Goal: Task Accomplishment & Management: Complete application form

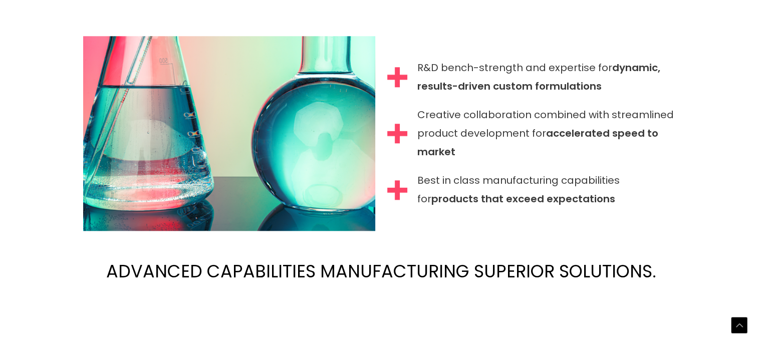
scroll to position [1045, 0]
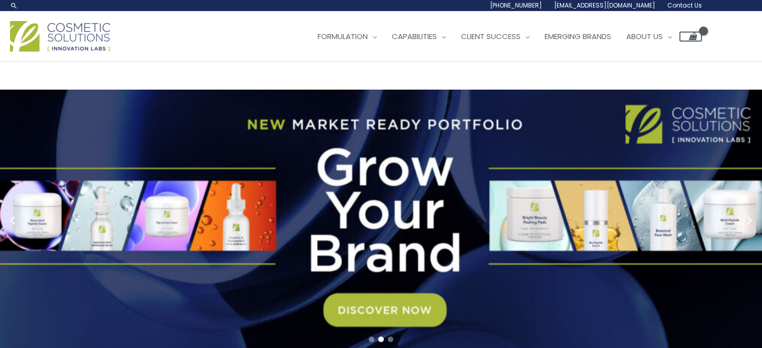
click at [0, 0] on span "Contact Us" at bounding box center [0, 0] width 0 height 0
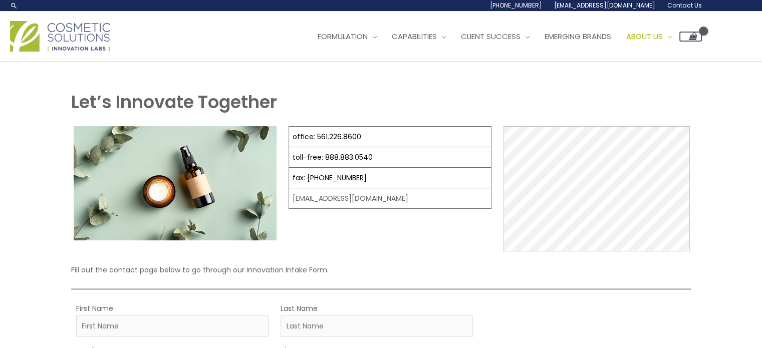
select select
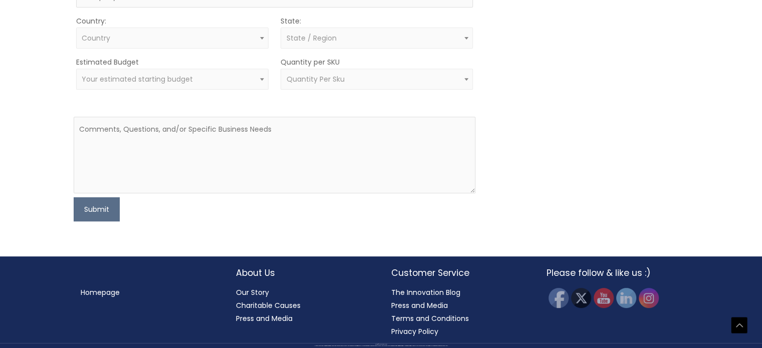
scroll to position [464, 0]
type input "Mendel"
type input "Assayag"
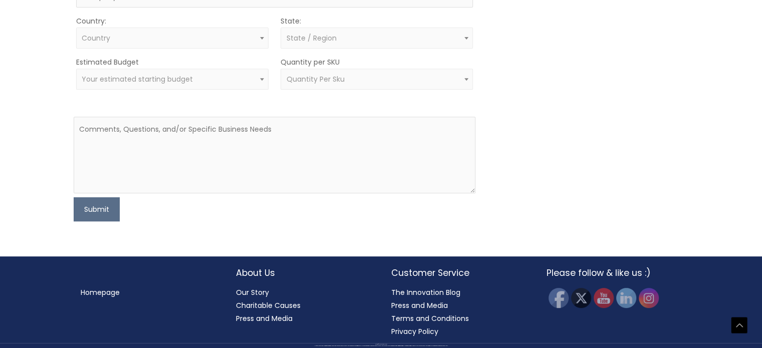
type input "[EMAIL_ADDRESS][DOMAIN_NAME]"
type input "="
type input "+55 92 99136 5100"
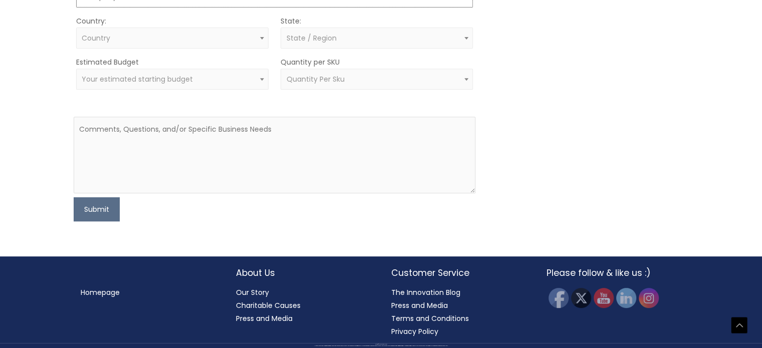
click at [246, 43] on span "Country" at bounding box center [172, 39] width 181 height 10
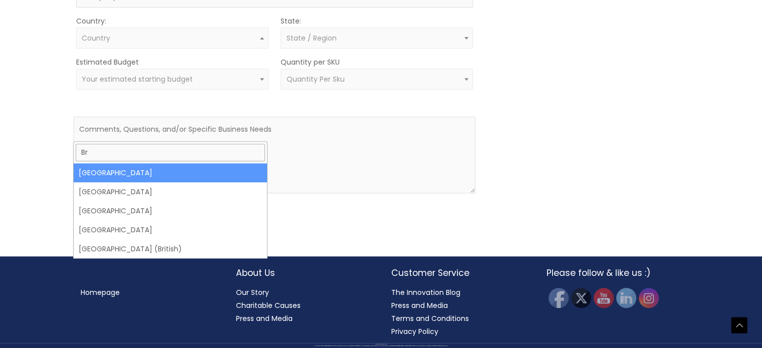
type input "Br"
click at [171, 142] on span "Br" at bounding box center [170, 153] width 193 height 22
select select "Brazil"
select select
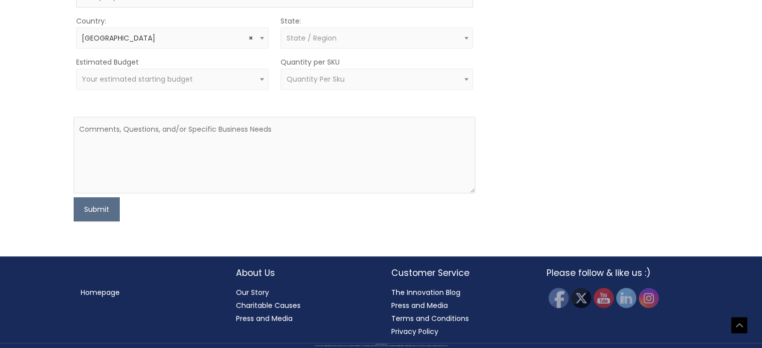
click at [375, 43] on span "State / Region" at bounding box center [376, 39] width 181 height 10
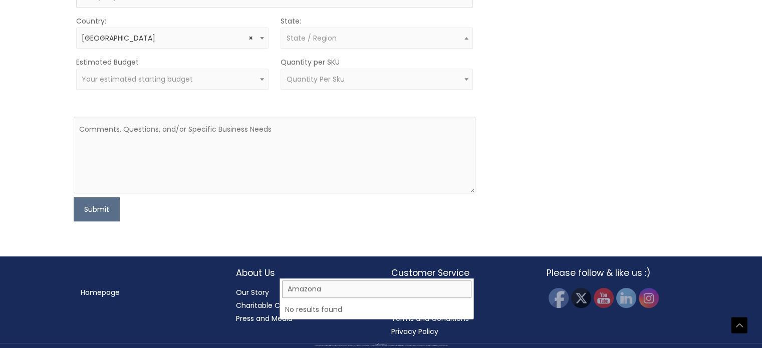
type input "Amazonas"
click at [338, 281] on input "Amazonas" at bounding box center [376, 290] width 189 height 18
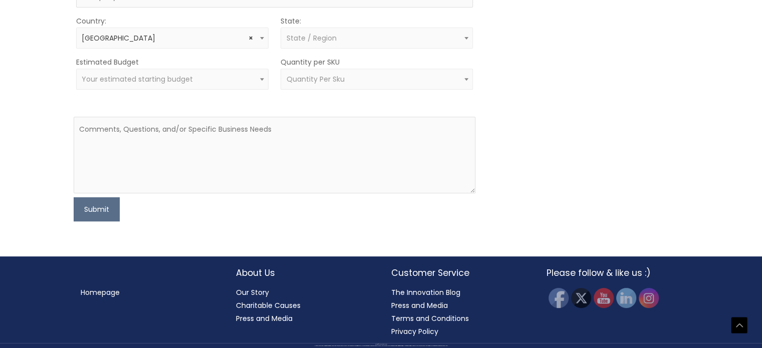
click at [547, 209] on div "MOQ TRIGGER STEP 2 TRIGGER" at bounding box center [587, 54] width 201 height 333
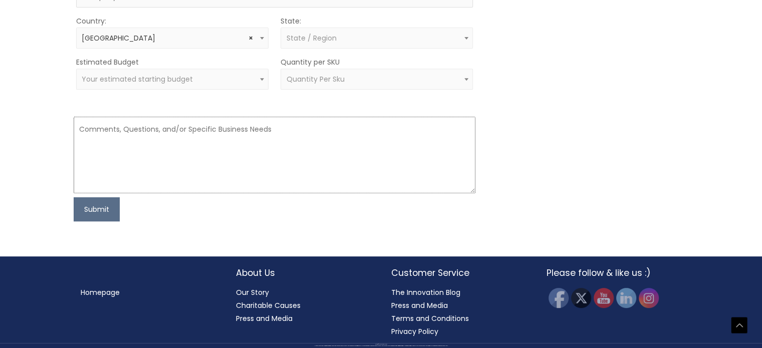
click at [283, 182] on textarea at bounding box center [275, 155] width 402 height 77
paste textarea "https://naturalskincare.com/"
click at [154, 179] on textarea "https://naturalskincare.com/" at bounding box center [275, 155] width 402 height 77
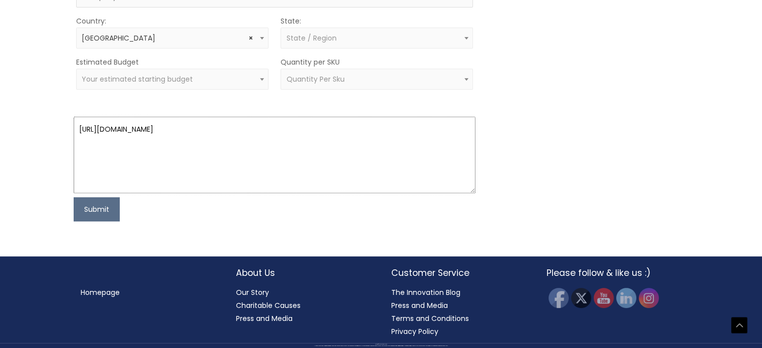
paste textarea "A science-backed, daily facial serum. Lightweight, non-oily, and fast-absorbing…"
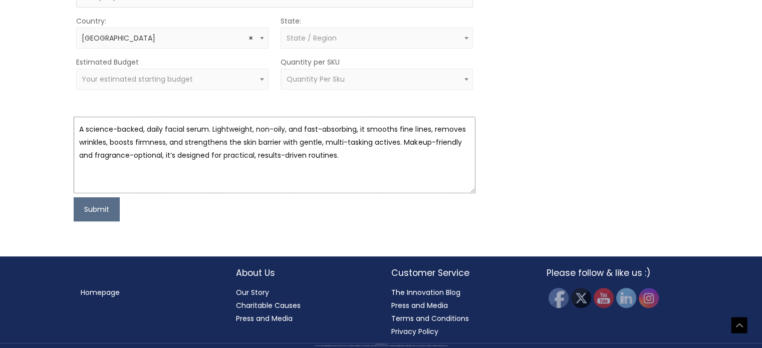
click at [77, 174] on textarea "A science-backed, daily facial serum. Lightweight, non-oily, and fast-absorbing…" at bounding box center [275, 155] width 402 height 77
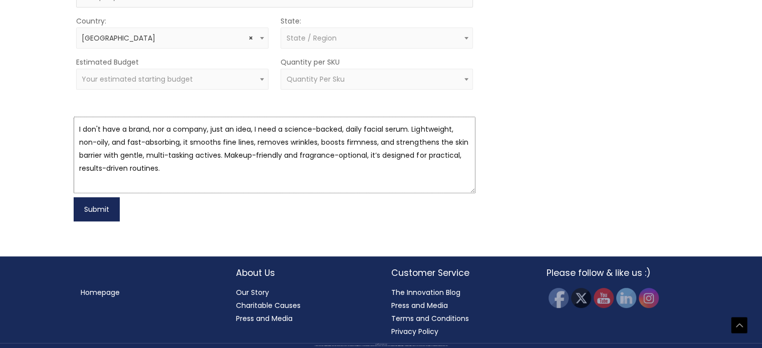
type textarea "I don't have a brand, nor a company, just an idea, I need a science-backed, dai…"
click at [102, 221] on button "Submit" at bounding box center [97, 209] width 46 height 24
type input "NA"
click at [110, 221] on button "Submit" at bounding box center [97, 209] width 46 height 24
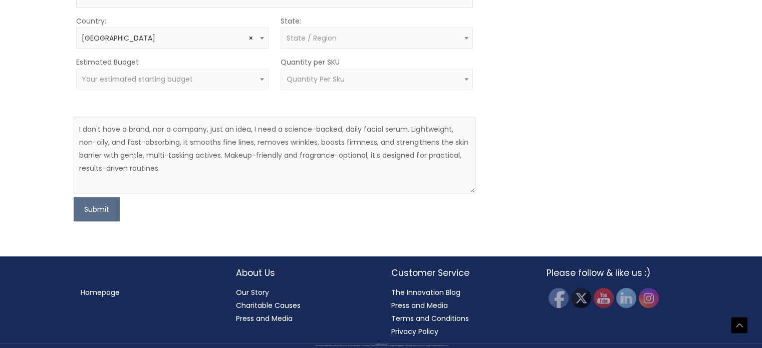
click at [253, 90] on span "Your estimated starting budget" at bounding box center [172, 79] width 192 height 21
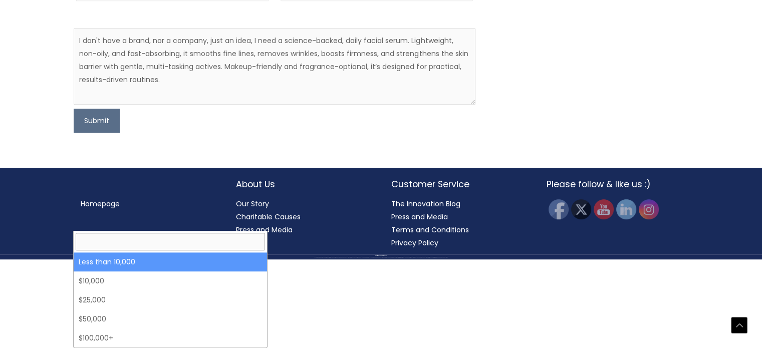
select select "-10000"
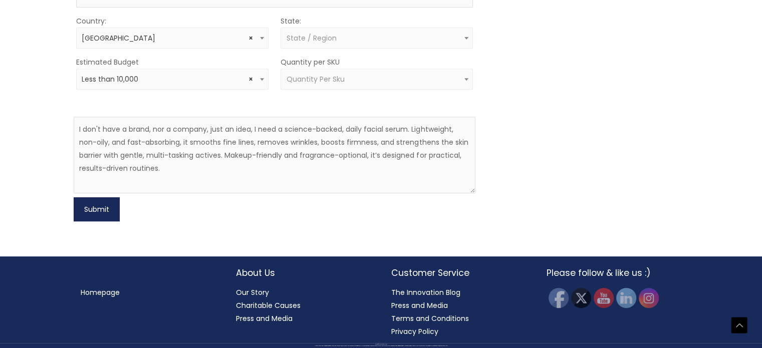
click at [100, 221] on button "Submit" at bounding box center [97, 209] width 46 height 24
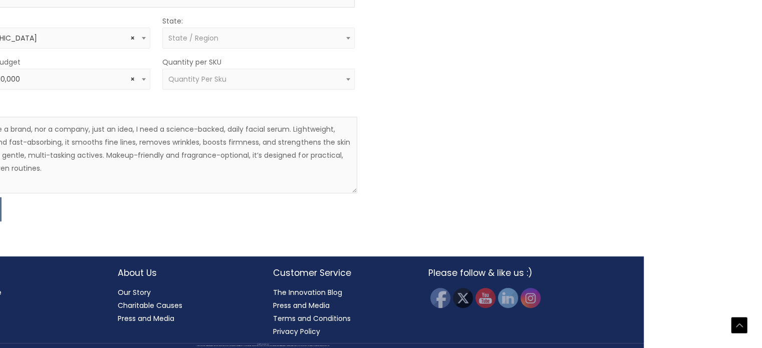
scroll to position [485, 118]
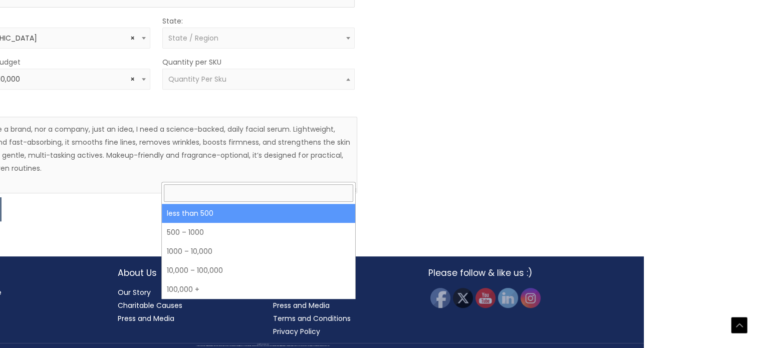
click at [339, 84] on span "Quantity Per Sku" at bounding box center [258, 80] width 181 height 10
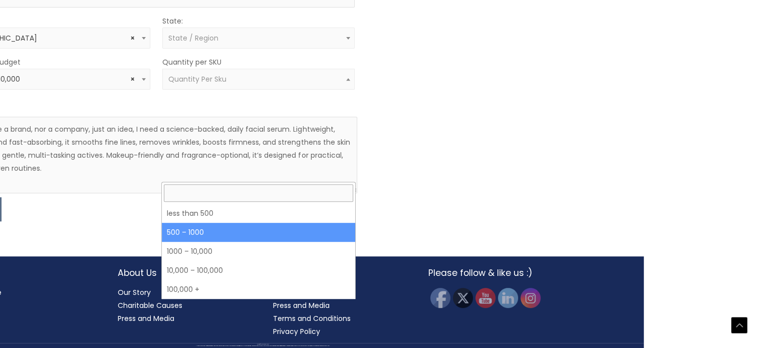
select select "8"
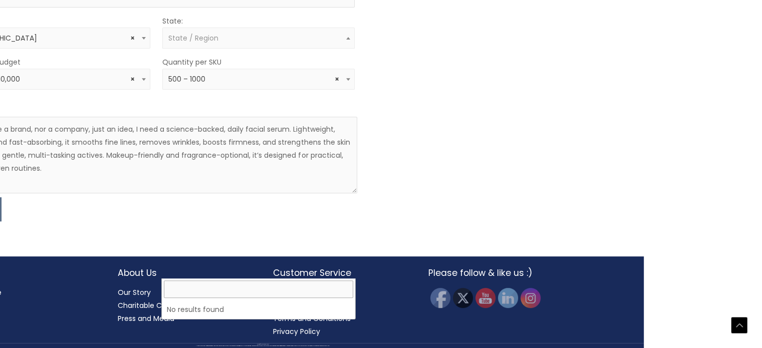
click at [338, 43] on span "State / Region" at bounding box center [258, 39] width 181 height 10
click at [511, 206] on div "MOQ TRIGGER STEP 2 TRIGGER" at bounding box center [469, 54] width 201 height 333
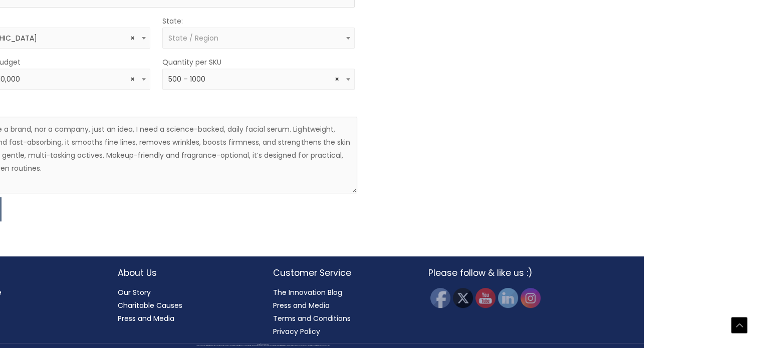
scroll to position [635, 118]
click at [120, 184] on textarea "I don't have a brand, nor a company, just an idea, I need a science-backed, dai…" at bounding box center [156, 155] width 402 height 77
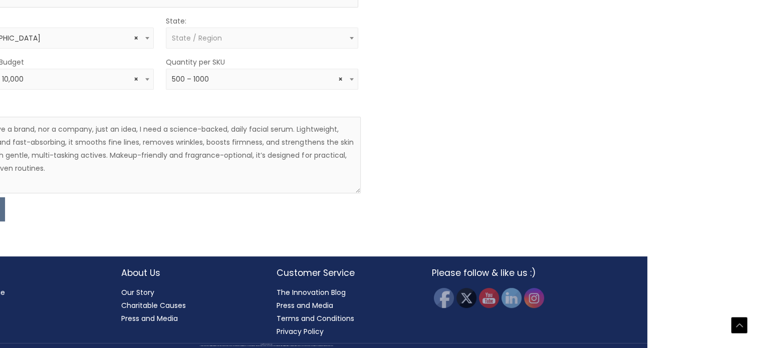
scroll to position [643, 115]
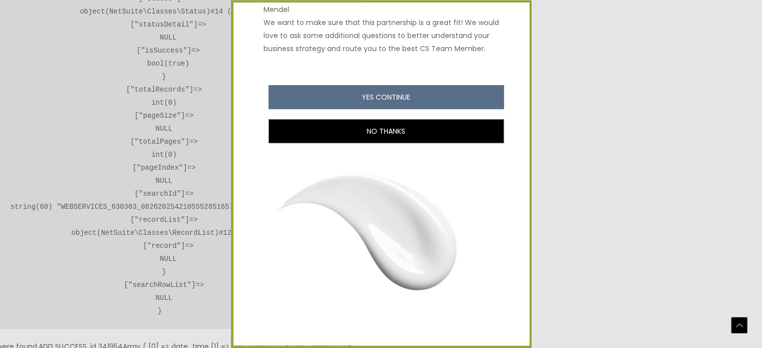
scroll to position [62, 0]
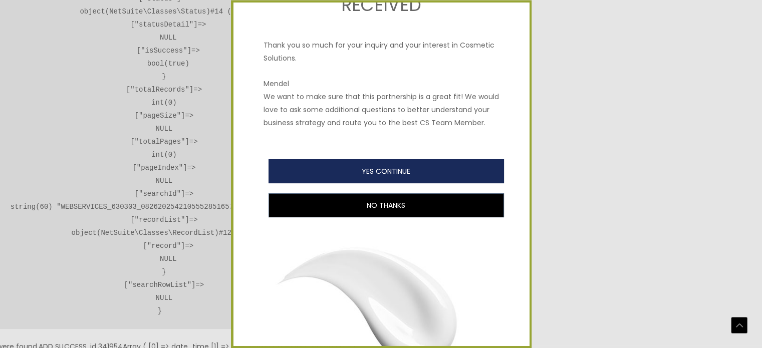
click at [385, 184] on button "YES CONTINUE" at bounding box center [386, 172] width 235 height 24
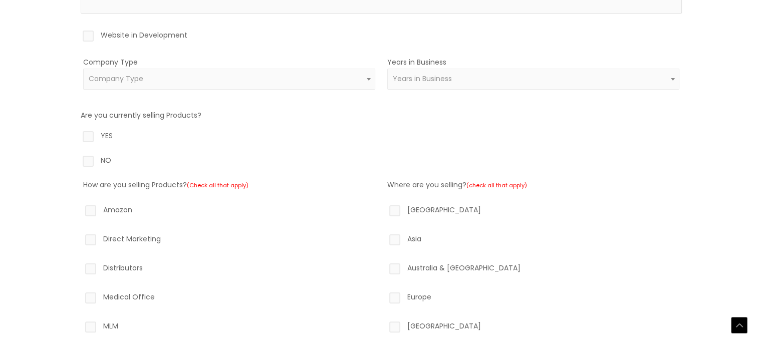
scroll to position [217, 0]
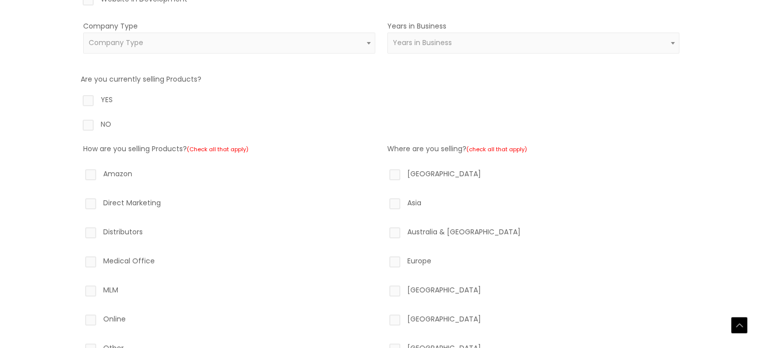
drag, startPoint x: 765, startPoint y: 88, endPoint x: 769, endPoint y: 174, distance: 85.7
click at [761, 174] on html "Skip to content Search... [PHONE_NUMBER] [EMAIL_ADDRESS][DOMAIN_NAME] Contact U…" at bounding box center [381, 204] width 762 height 842
click at [102, 128] on label "NO" at bounding box center [381, 126] width 601 height 17
click at [77, 124] on input "NO" at bounding box center [74, 121] width 7 height 7
radio input "true"
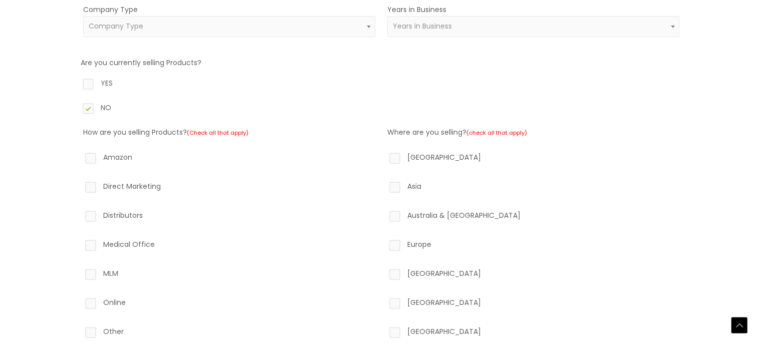
scroll to position [295, 0]
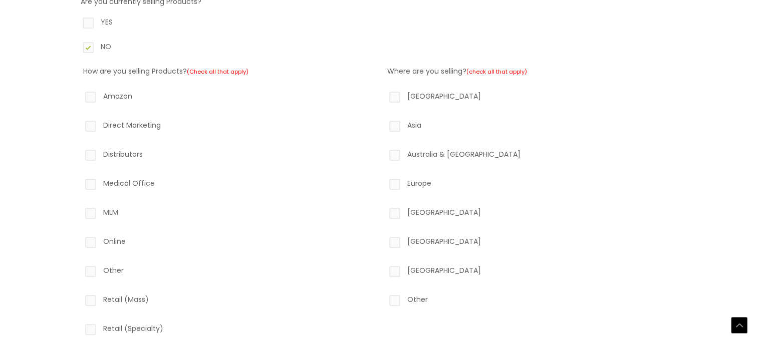
click at [115, 90] on label "Amazon" at bounding box center [229, 98] width 292 height 17
click at [80, 90] on input "Amazon" at bounding box center [76, 93] width 7 height 7
checkbox input "true"
click at [397, 100] on label "North America" at bounding box center [533, 98] width 292 height 17
click at [384, 96] on input "North America" at bounding box center [380, 93] width 7 height 7
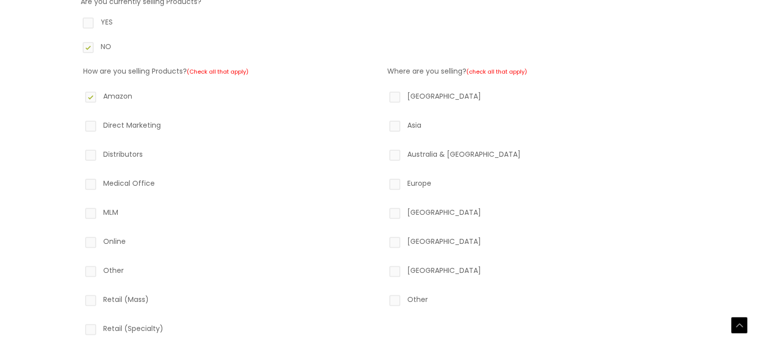
checkbox input "true"
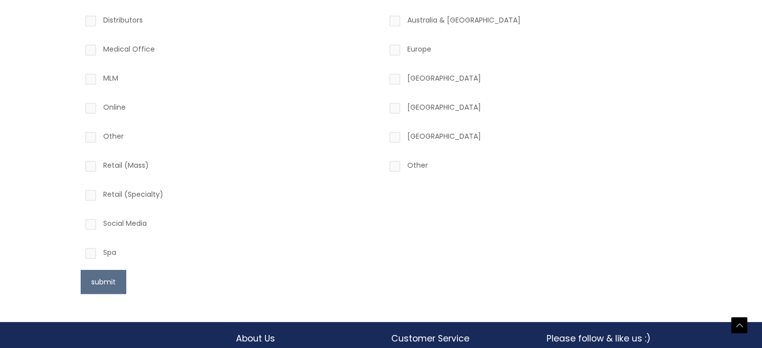
scroll to position [484, 0]
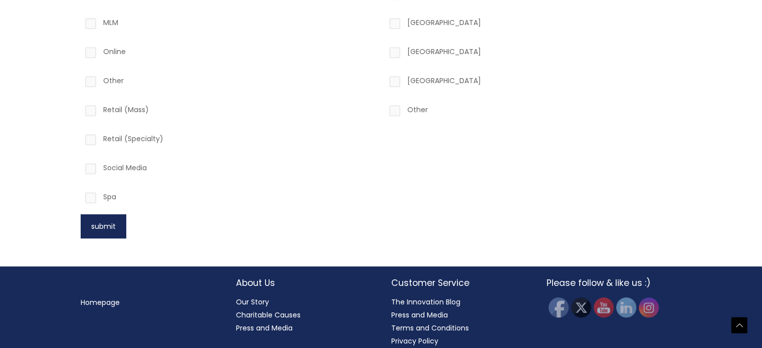
click at [92, 221] on button "submit" at bounding box center [104, 226] width 46 height 24
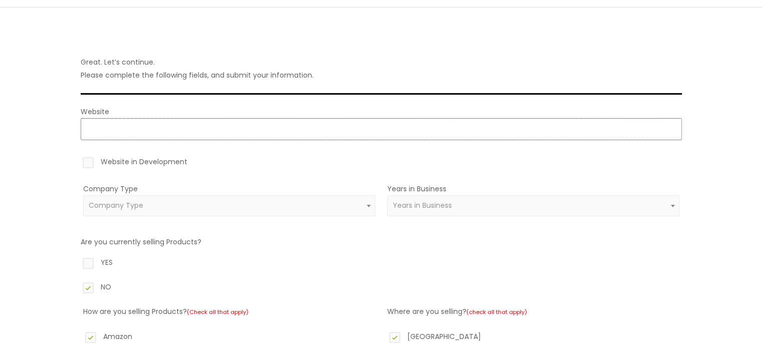
scroll to position [49, 0]
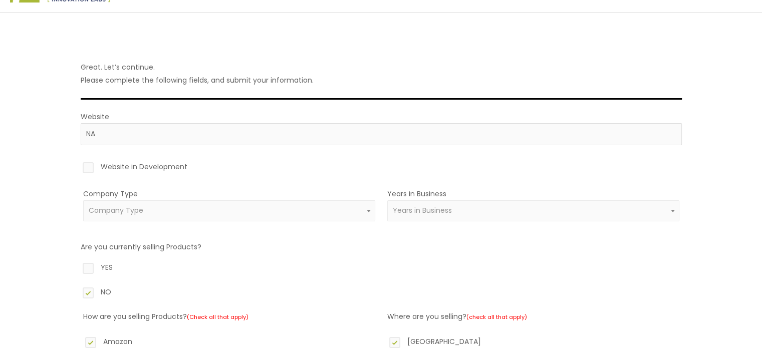
type input "https://NA"
click at [155, 213] on span "Company Type" at bounding box center [229, 211] width 281 height 10
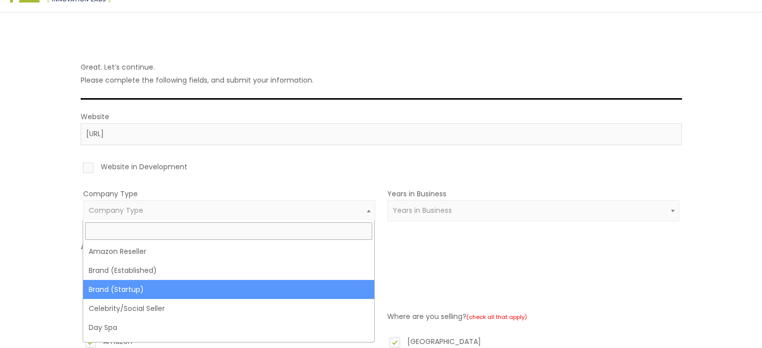
select select "39"
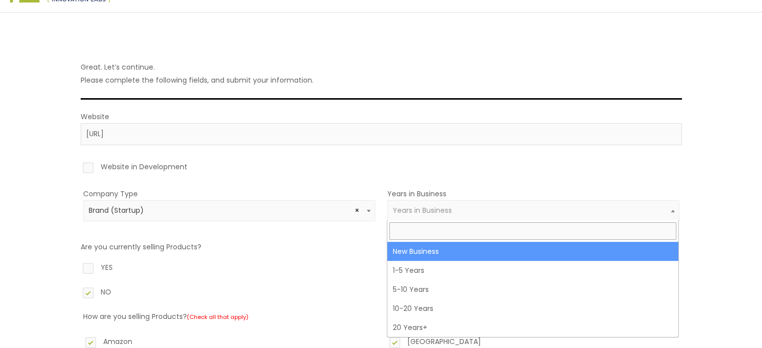
click at [478, 212] on span "Years in Business" at bounding box center [533, 211] width 281 height 10
select select "1"
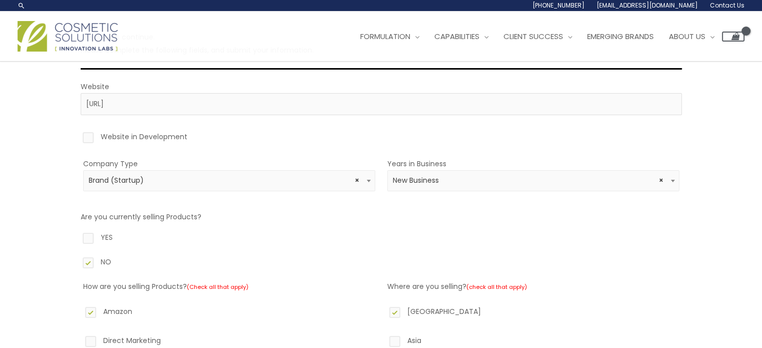
scroll to position [72, 0]
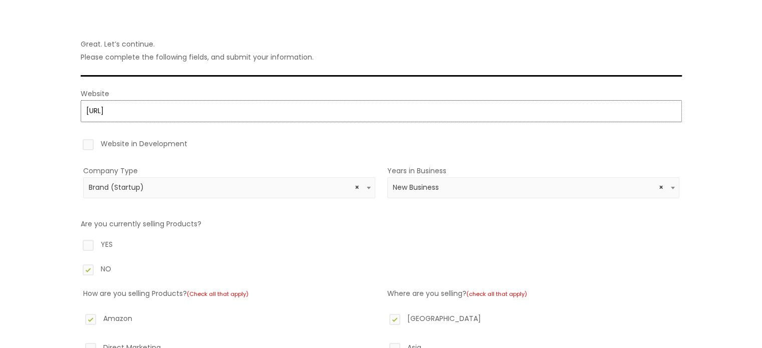
click at [176, 109] on input "https://NA" at bounding box center [381, 111] width 601 height 22
type input "https://NA"
click at [735, 157] on div "Great. Let’s continue. Please complete the following fields, and submit your in…" at bounding box center [381, 333] width 762 height 689
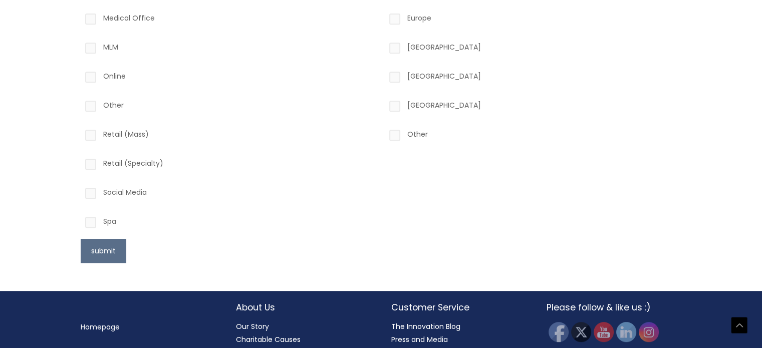
scroll to position [462, 0]
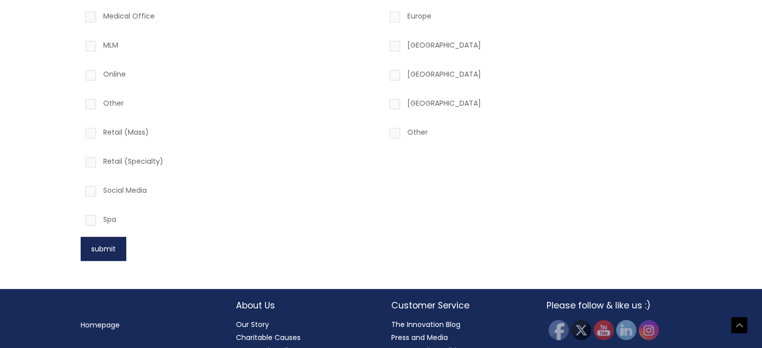
click at [93, 254] on button "submit" at bounding box center [104, 249] width 46 height 24
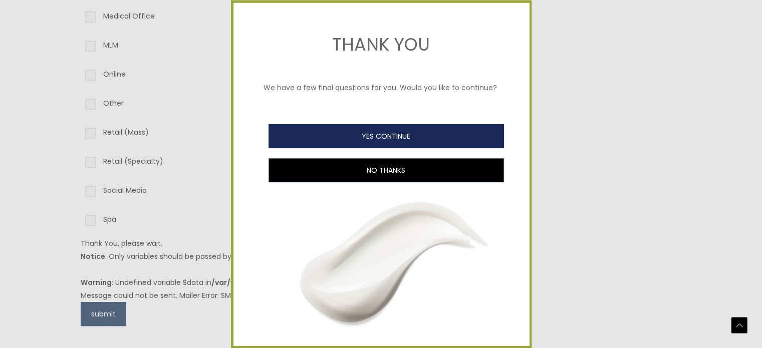
click at [361, 142] on button "YES CONTINUE" at bounding box center [386, 136] width 235 height 24
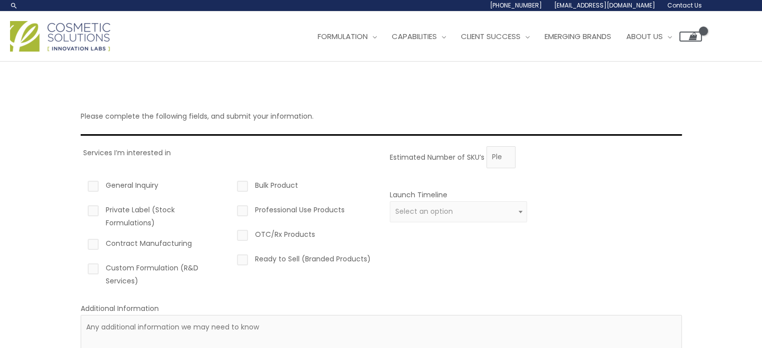
click at [96, 207] on label "Private Label (Stock Formulations)" at bounding box center [155, 216] width 138 height 26
click at [82, 207] on input "Private Label (Stock Formulations)" at bounding box center [79, 206] width 7 height 7
checkbox input "true"
click at [153, 241] on label "Contract Manufacturing" at bounding box center [155, 245] width 138 height 17
click at [82, 241] on input "Contract Manufacturing" at bounding box center [79, 240] width 7 height 7
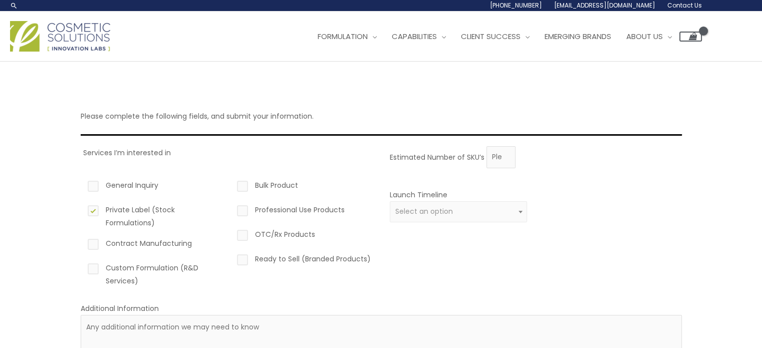
checkbox input "true"
click at [102, 268] on label "Custom Formulation (R&D Services)" at bounding box center [155, 275] width 138 height 26
click at [82, 268] on input "Custom Formulation (R&D Services)" at bounding box center [79, 265] width 7 height 7
checkbox input "true"
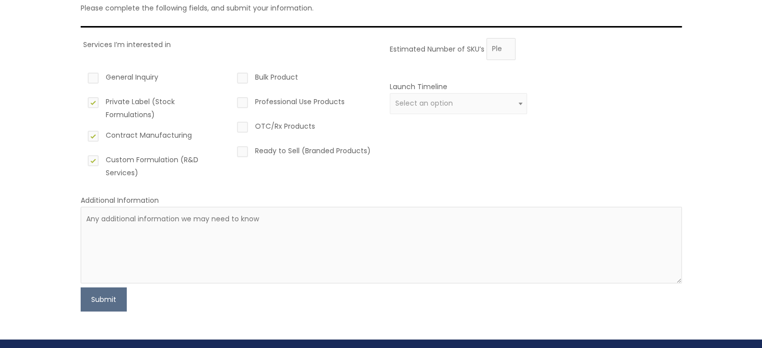
scroll to position [144, 0]
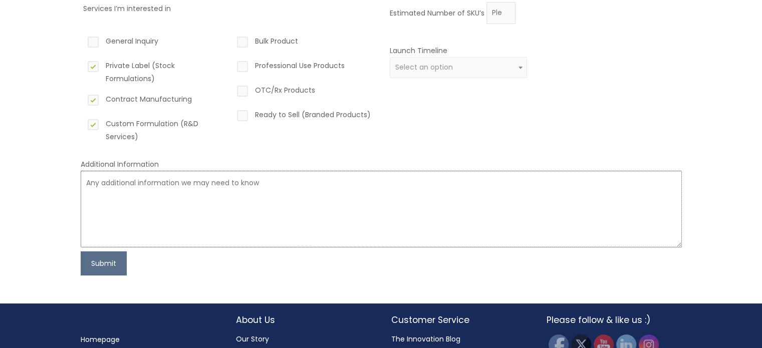
click at [183, 193] on textarea at bounding box center [381, 209] width 601 height 77
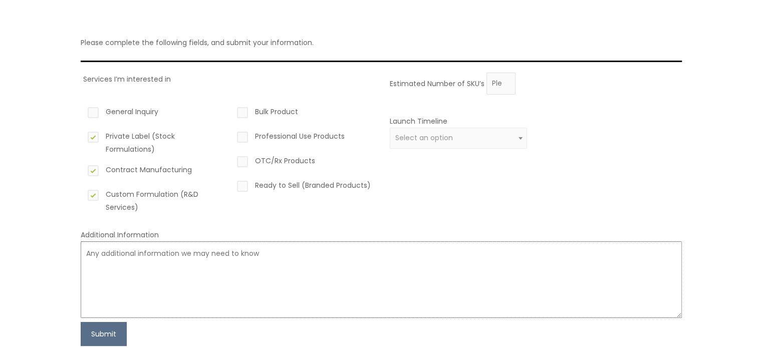
scroll to position [154, 0]
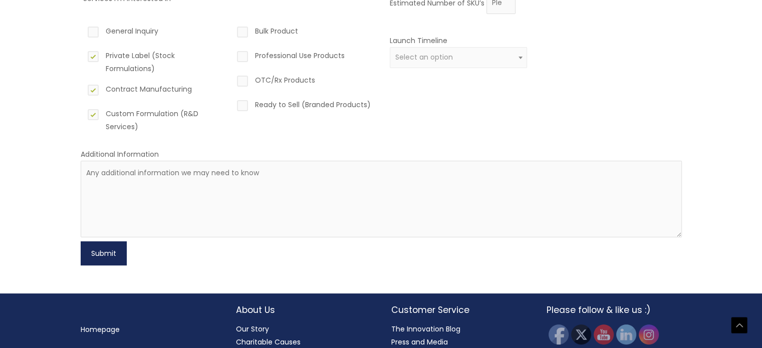
click at [101, 258] on button "Submit" at bounding box center [104, 253] width 46 height 24
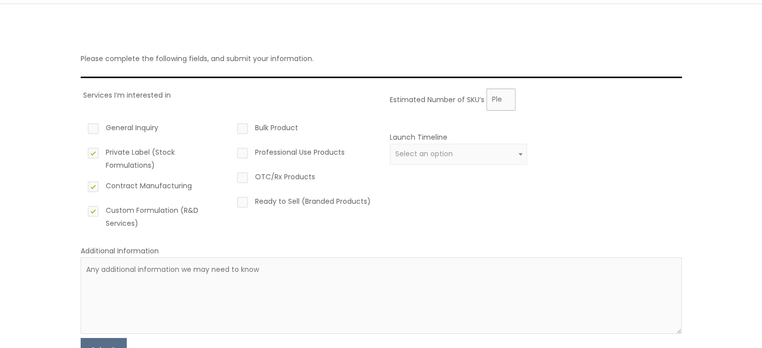
scroll to position [56, 0]
type input "0"
click at [508, 102] on input "0" at bounding box center [500, 101] width 29 height 22
click at [517, 95] on div "Estimated Number of SKU’s 0" at bounding box center [533, 101] width 287 height 22
click at [494, 102] on input "0" at bounding box center [500, 101] width 29 height 22
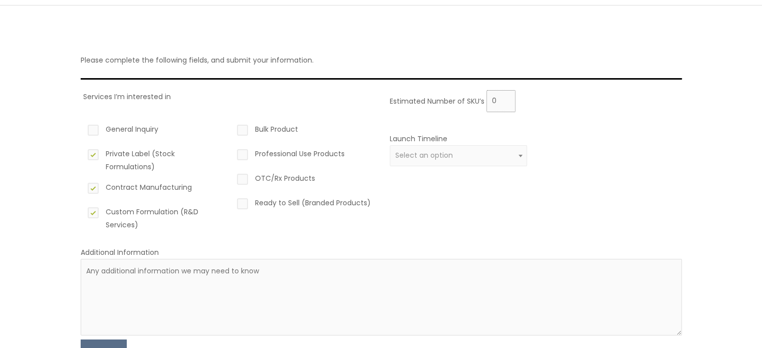
click at [494, 102] on input "0" at bounding box center [500, 101] width 29 height 22
type input "1"
click at [581, 214] on div "Estimated Number of SKU’s 1 Launch Timeline 0 – 3 months 4 – 12 months Greater …" at bounding box center [533, 164] width 292 height 149
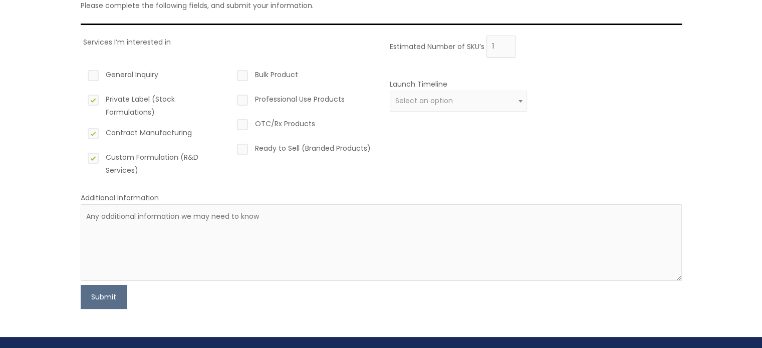
scroll to position [114, 0]
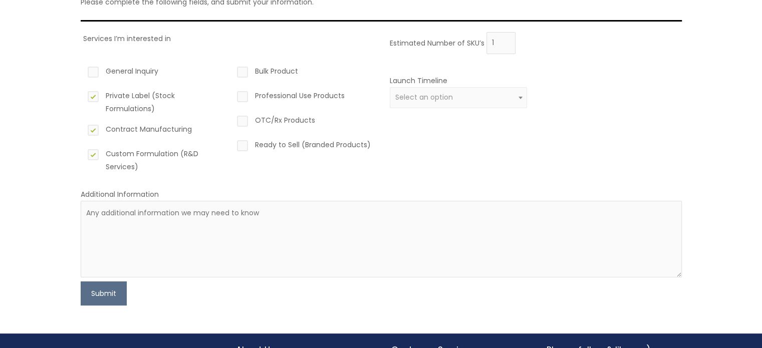
click at [531, 106] on div "Launch Timeline 0 – 3 months 4 – 12 months Greater than 1 year Select an option" at bounding box center [533, 97] width 292 height 46
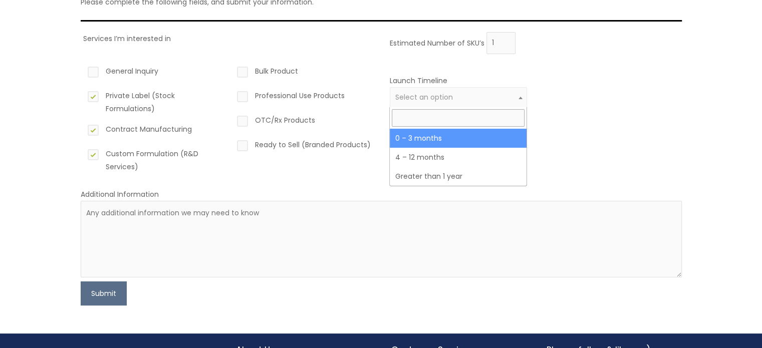
click at [402, 88] on span "Select an option" at bounding box center [459, 97] width 138 height 21
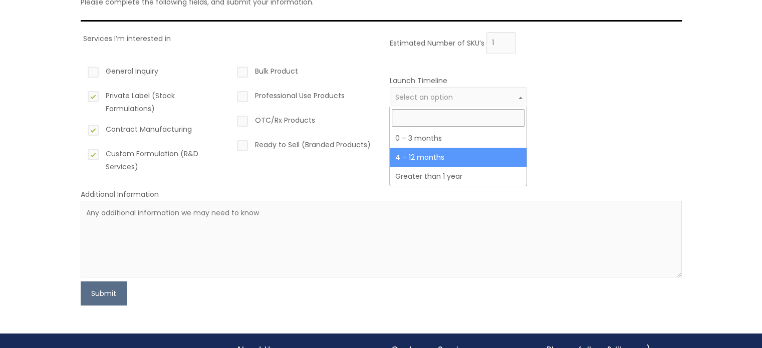
select select "3"
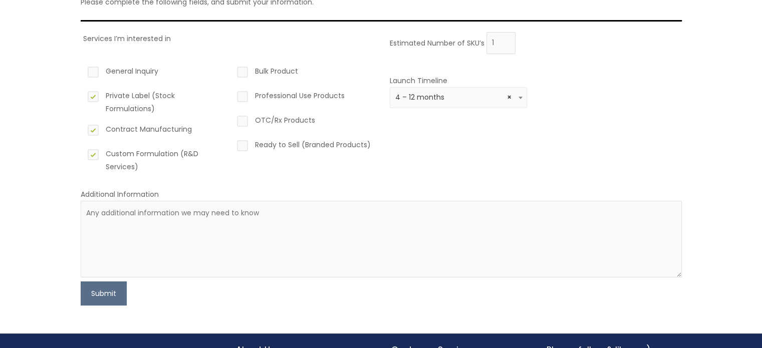
scroll to position [162, 0]
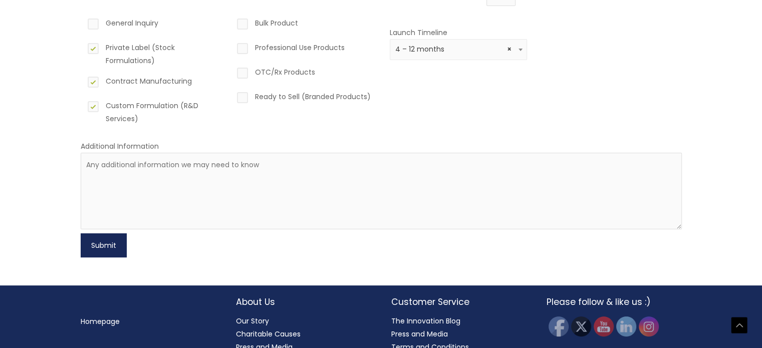
click at [110, 248] on button "Submit" at bounding box center [104, 245] width 46 height 24
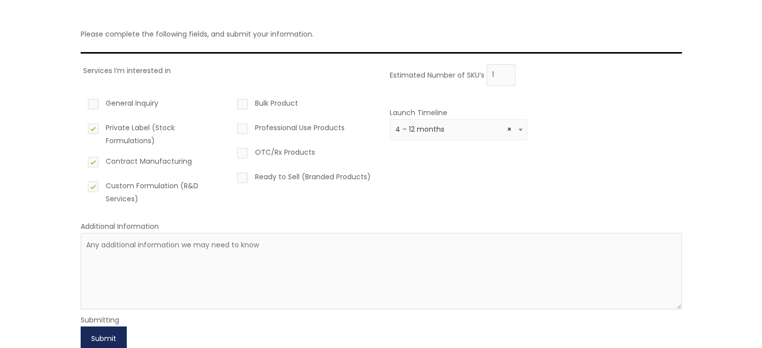
scroll to position [134, 0]
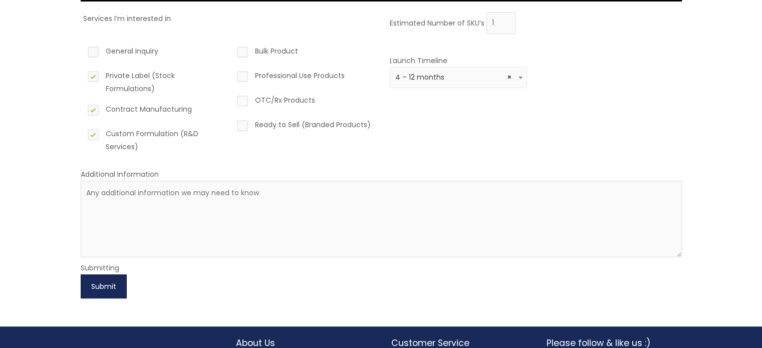
click at [111, 281] on button "Submit" at bounding box center [104, 287] width 46 height 24
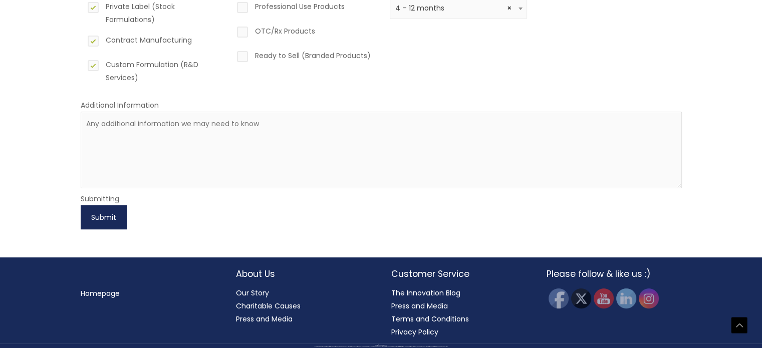
click at [112, 220] on button "Submit" at bounding box center [104, 217] width 46 height 24
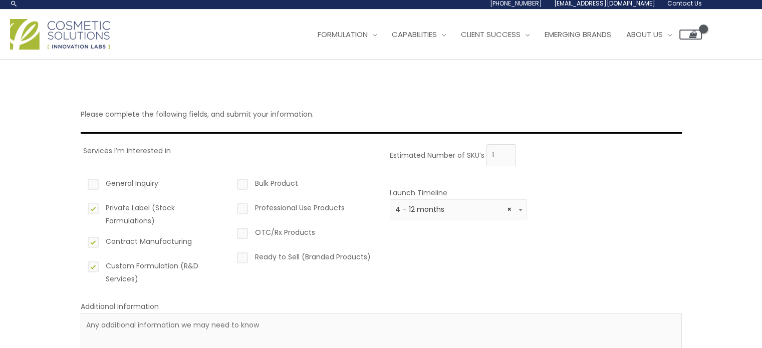
scroll to position [0, 0]
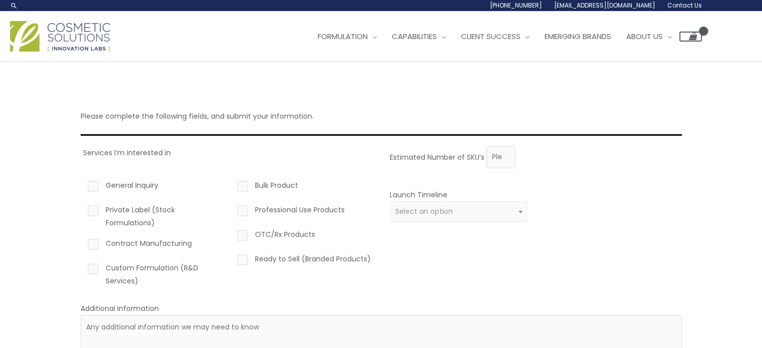
click at [491, 171] on div "Estimated Number of SKU’s Launch Timeline 0 – 3 months 4 – 12 months Greater th…" at bounding box center [533, 220] width 292 height 149
click at [491, 154] on input "Estimated Number of SKU’s" at bounding box center [500, 157] width 29 height 22
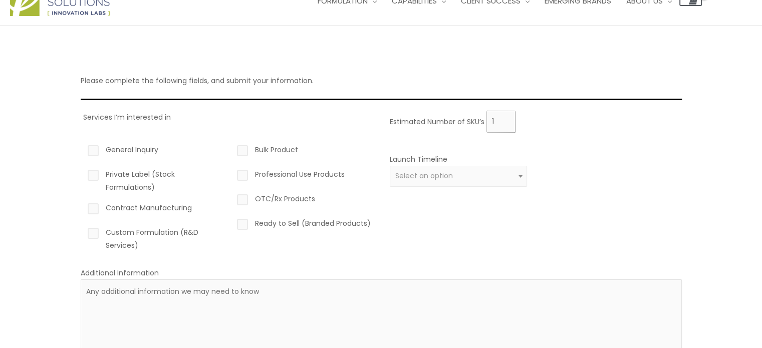
scroll to position [66, 0]
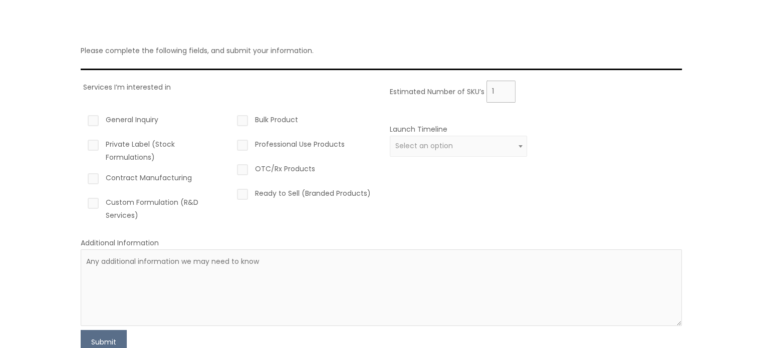
type input "1"
click at [106, 144] on label "Private Label (Stock Formulations)" at bounding box center [155, 151] width 138 height 26
click at [82, 144] on input "Private Label (Stock Formulations)" at bounding box center [79, 141] width 7 height 7
checkbox input "true"
click at [110, 180] on label "Contract Manufacturing" at bounding box center [155, 179] width 138 height 17
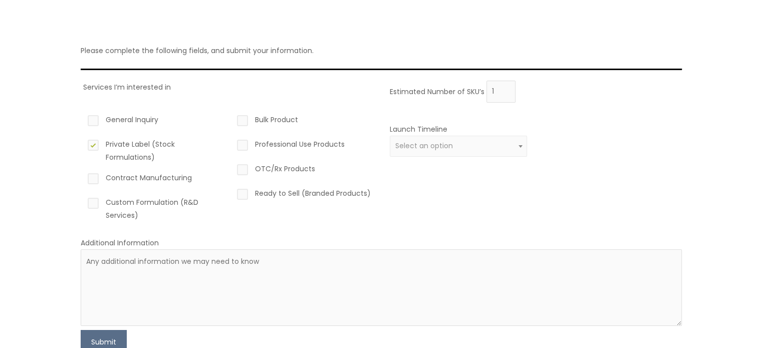
click at [82, 178] on input "Contract Manufacturing" at bounding box center [79, 174] width 7 height 7
checkbox input "true"
click at [113, 201] on label "Custom Formulation (R&D Services)" at bounding box center [155, 209] width 138 height 26
click at [82, 201] on input "Custom Formulation (R&D Services)" at bounding box center [79, 199] width 7 height 7
checkbox input "true"
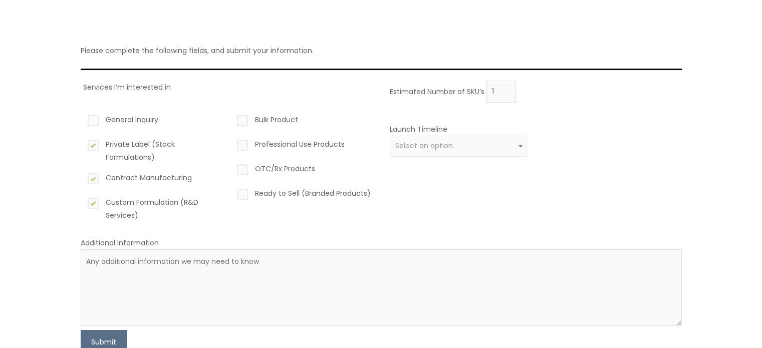
click at [499, 147] on span "Select an option" at bounding box center [458, 146] width 126 height 10
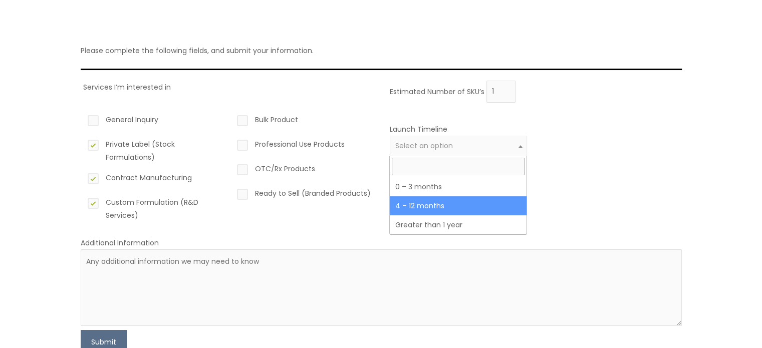
select select "3"
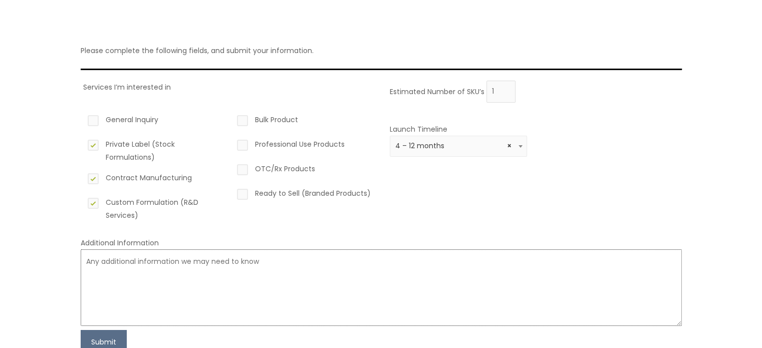
click at [291, 274] on textarea at bounding box center [381, 287] width 601 height 77
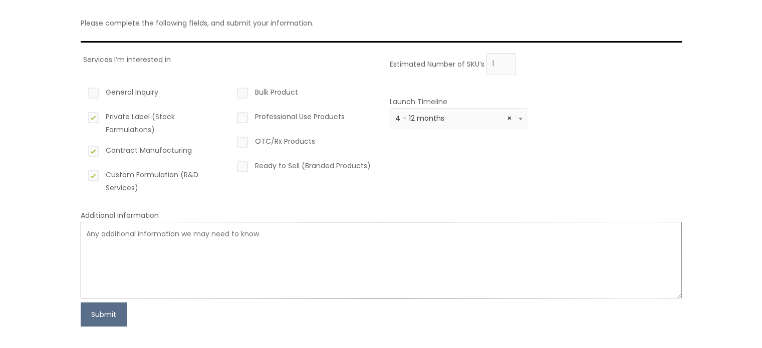
scroll to position [146, 0]
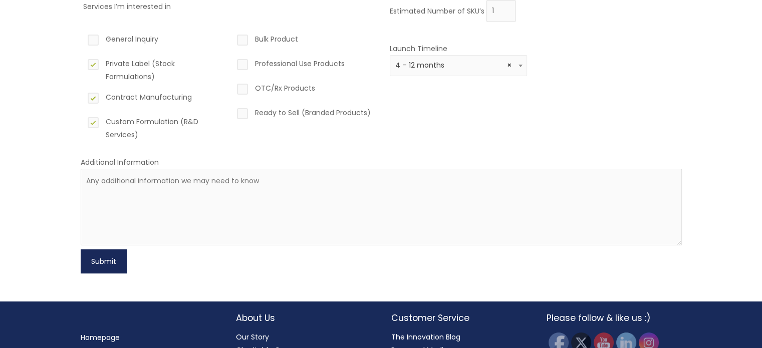
click at [108, 263] on button "Submit" at bounding box center [104, 261] width 46 height 24
